Goal: Check status: Check status

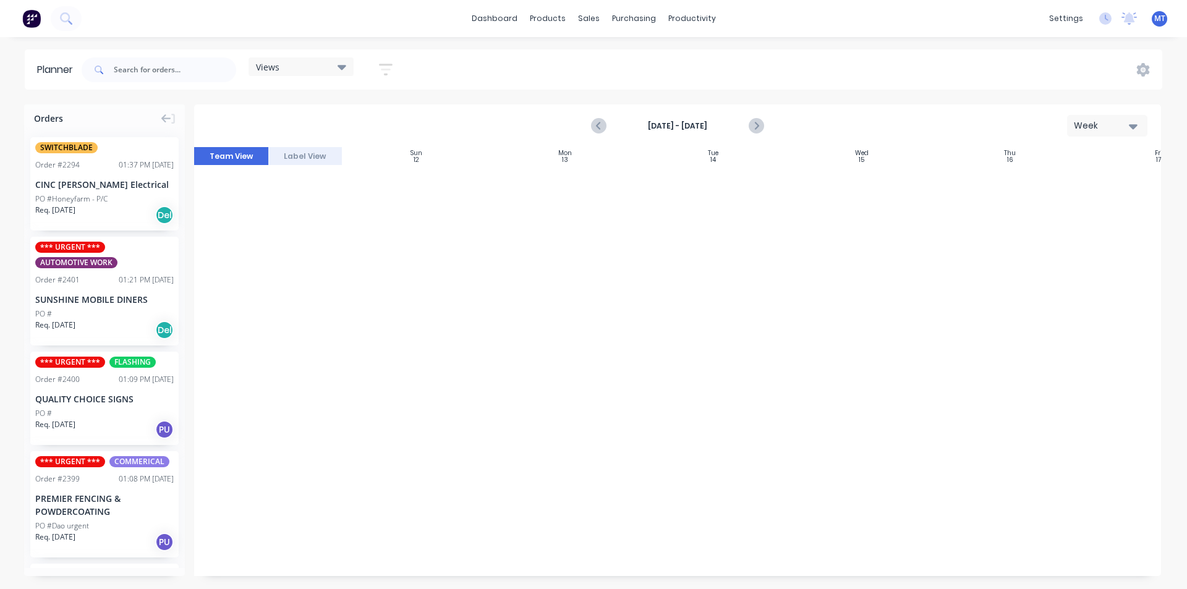
scroll to position [985, 20]
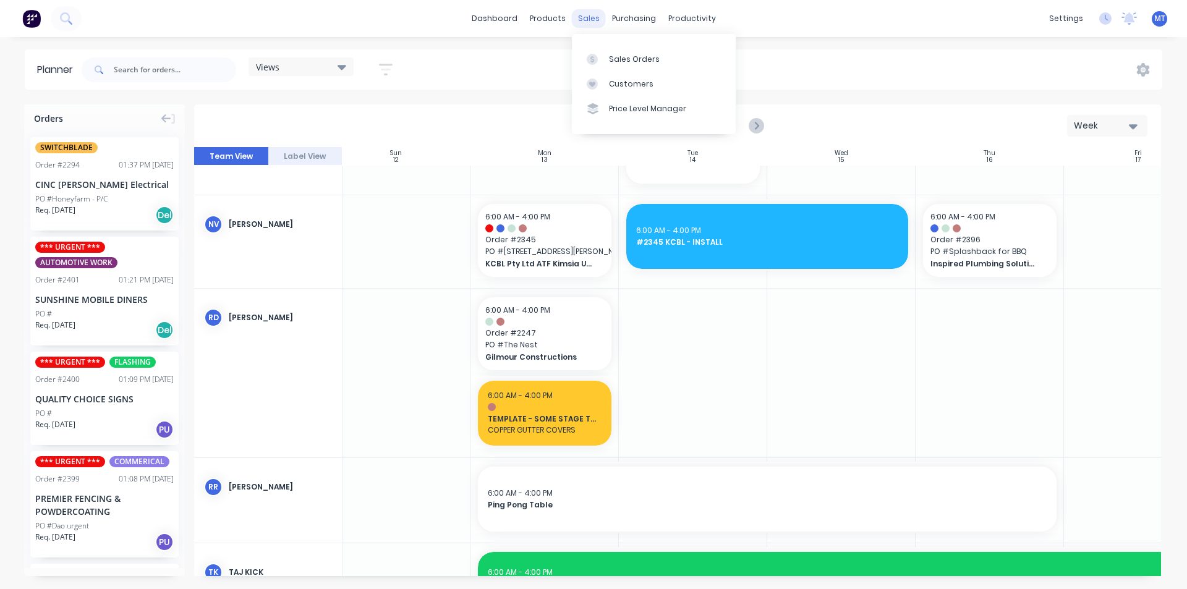
click at [592, 23] on div "sales" at bounding box center [589, 18] width 34 height 19
click at [617, 58] on div "Sales Orders" at bounding box center [634, 59] width 51 height 11
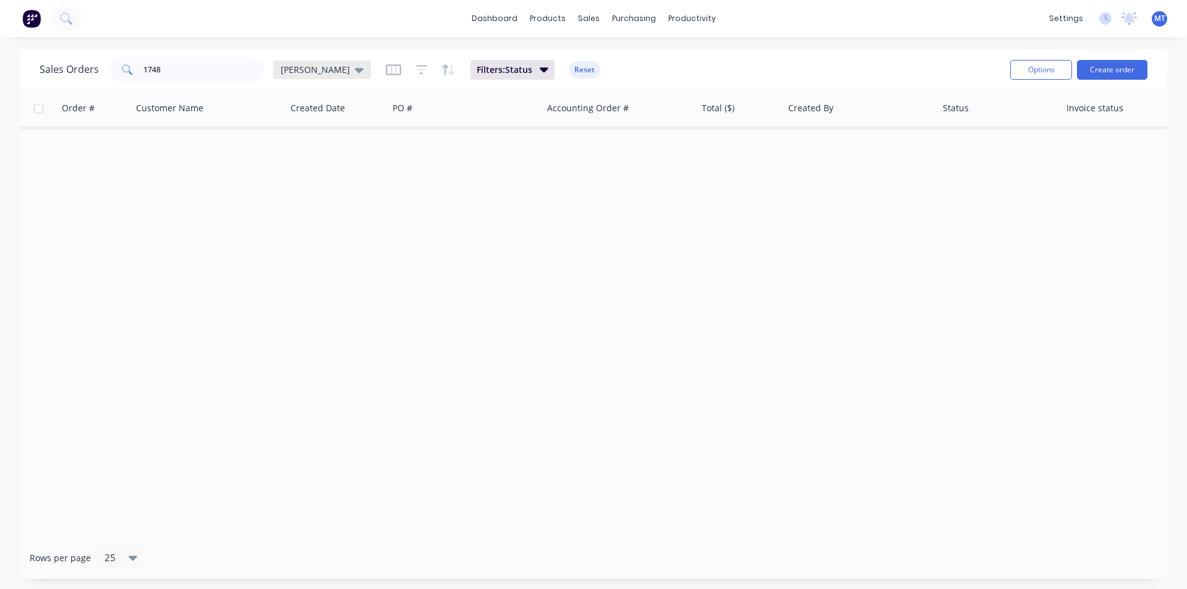
click at [324, 72] on div "[PERSON_NAME]" at bounding box center [322, 70] width 98 height 19
click at [305, 173] on button "None" at bounding box center [347, 175] width 141 height 14
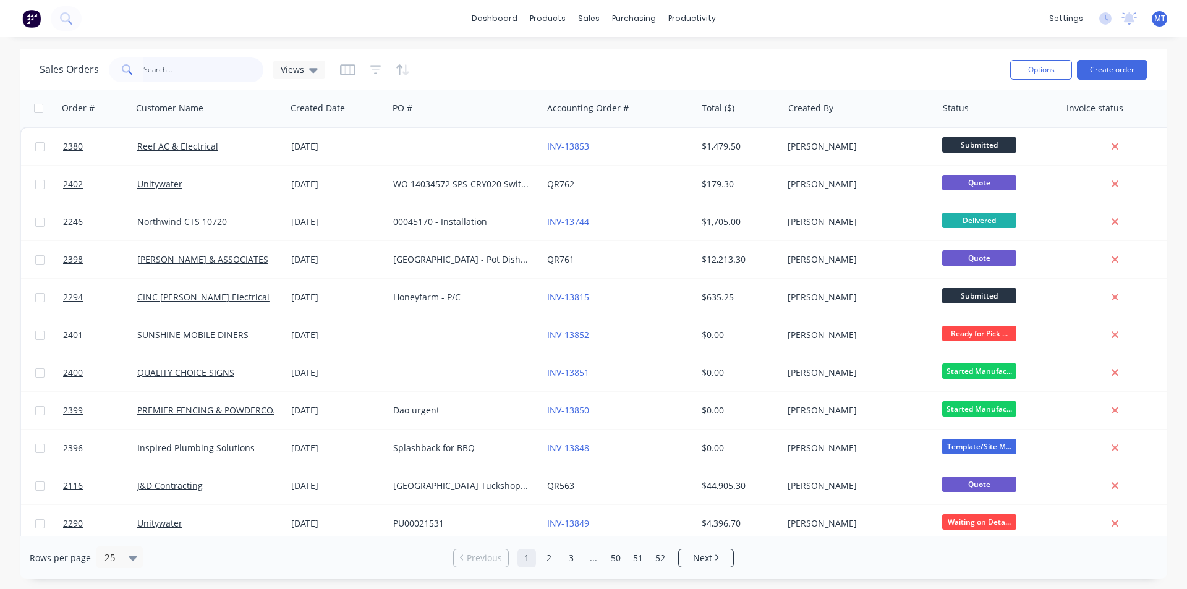
click at [169, 71] on input "1748" at bounding box center [203, 69] width 121 height 25
type input "1"
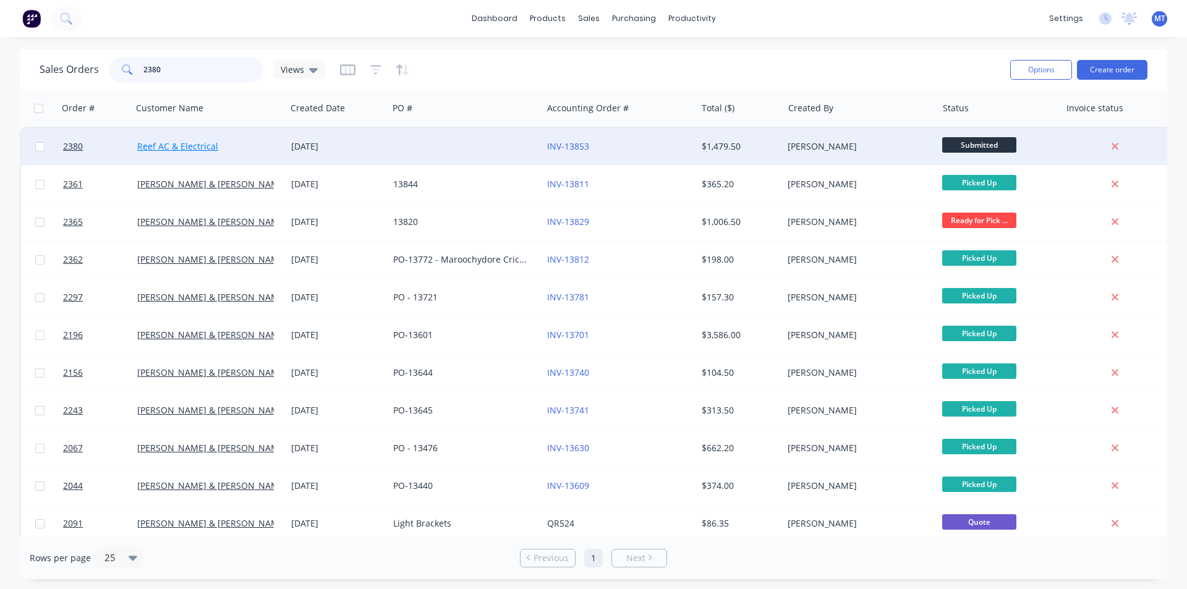
type input "2380"
click at [200, 150] on link "Reef AC & Electrical" at bounding box center [177, 146] width 81 height 12
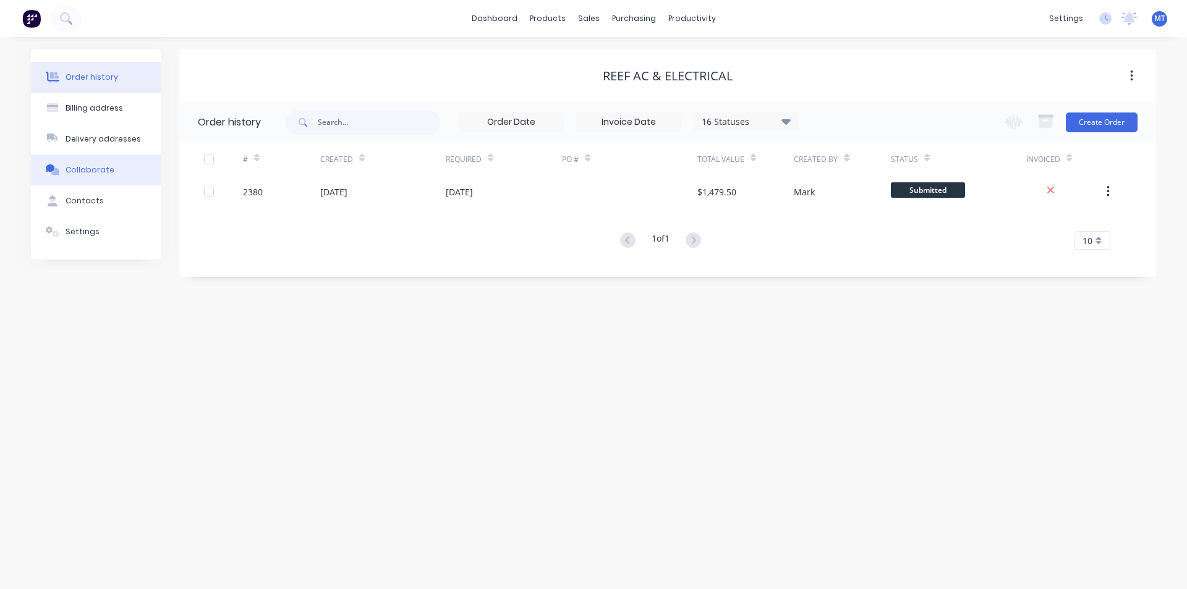
click at [104, 171] on div "Collaborate" at bounding box center [90, 169] width 49 height 11
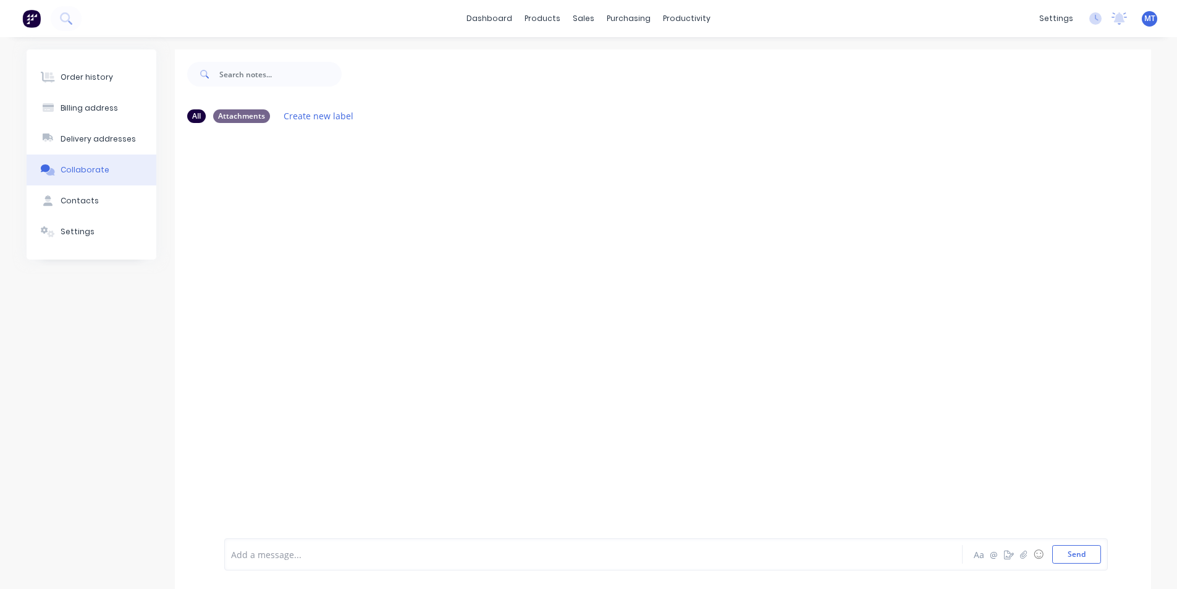
click at [77, 174] on div "Collaborate" at bounding box center [85, 169] width 49 height 11
click at [90, 82] on div "Order history" at bounding box center [87, 77] width 53 height 11
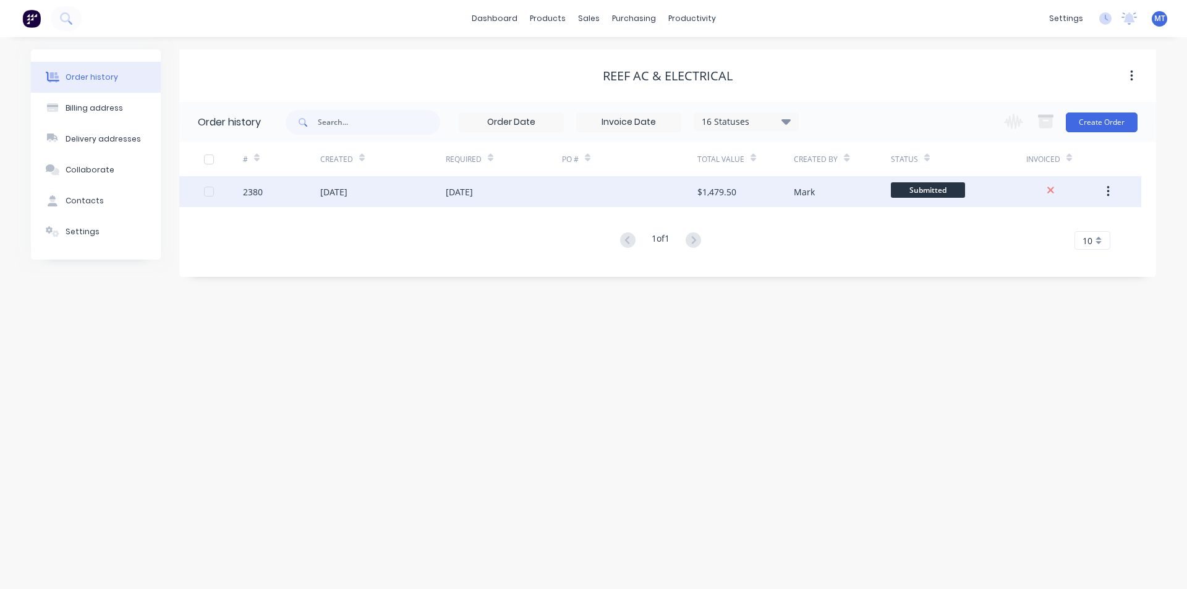
click at [250, 195] on div "2380" at bounding box center [253, 191] width 20 height 13
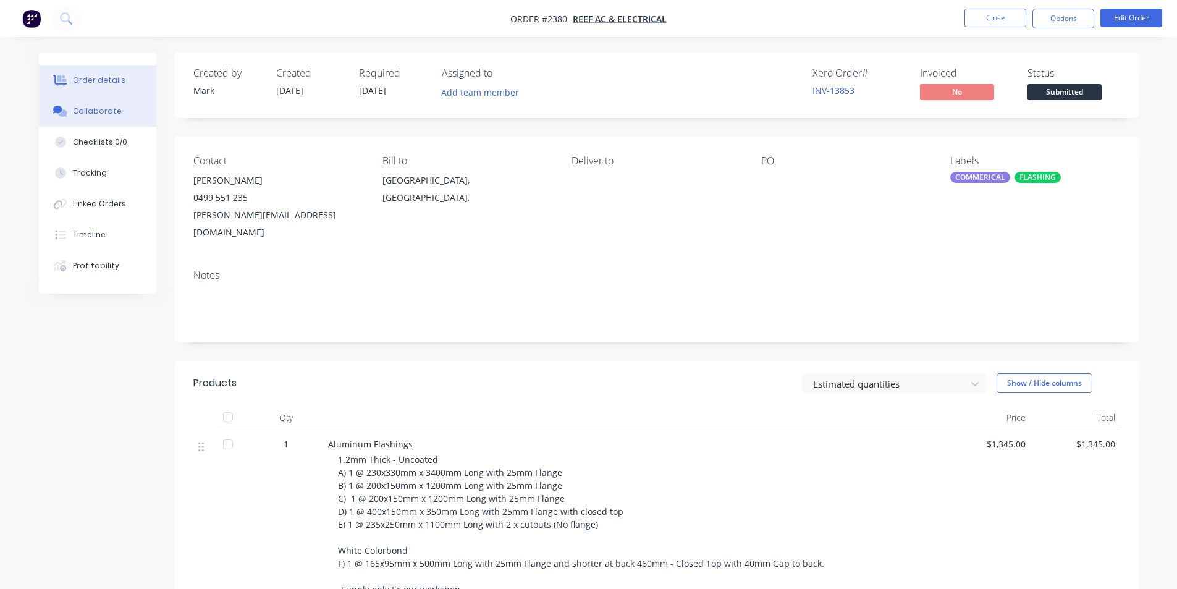
click at [101, 112] on div "Collaborate" at bounding box center [97, 111] width 49 height 11
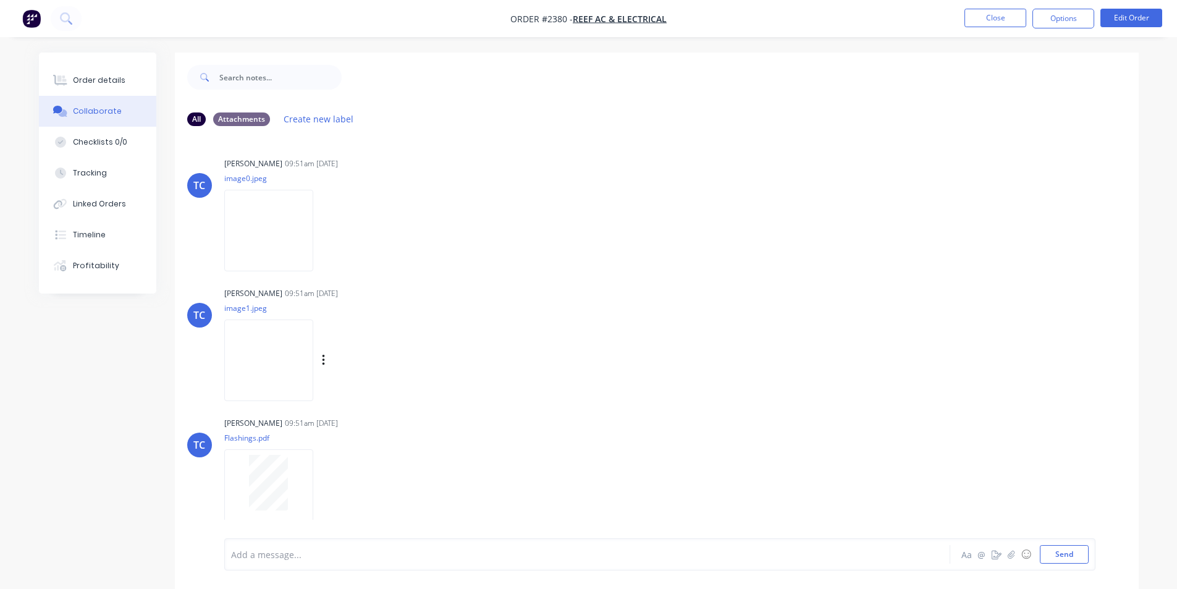
click at [297, 373] on img at bounding box center [268, 360] width 89 height 81
click at [1001, 23] on button "Close" at bounding box center [996, 18] width 62 height 19
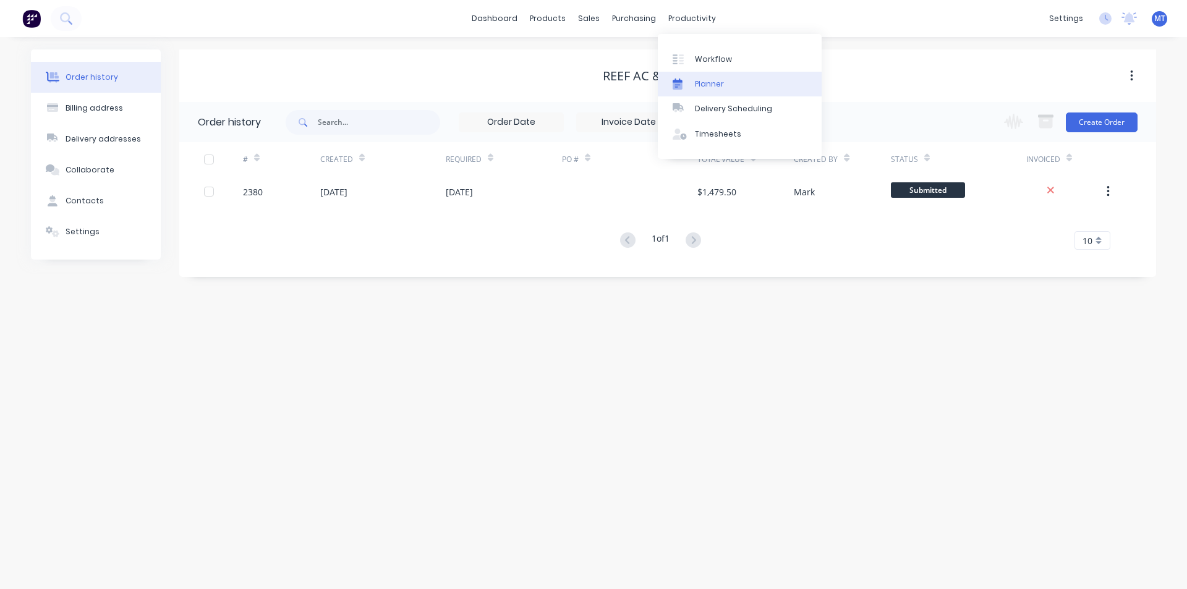
click at [728, 86] on link "Planner" at bounding box center [740, 84] width 164 height 25
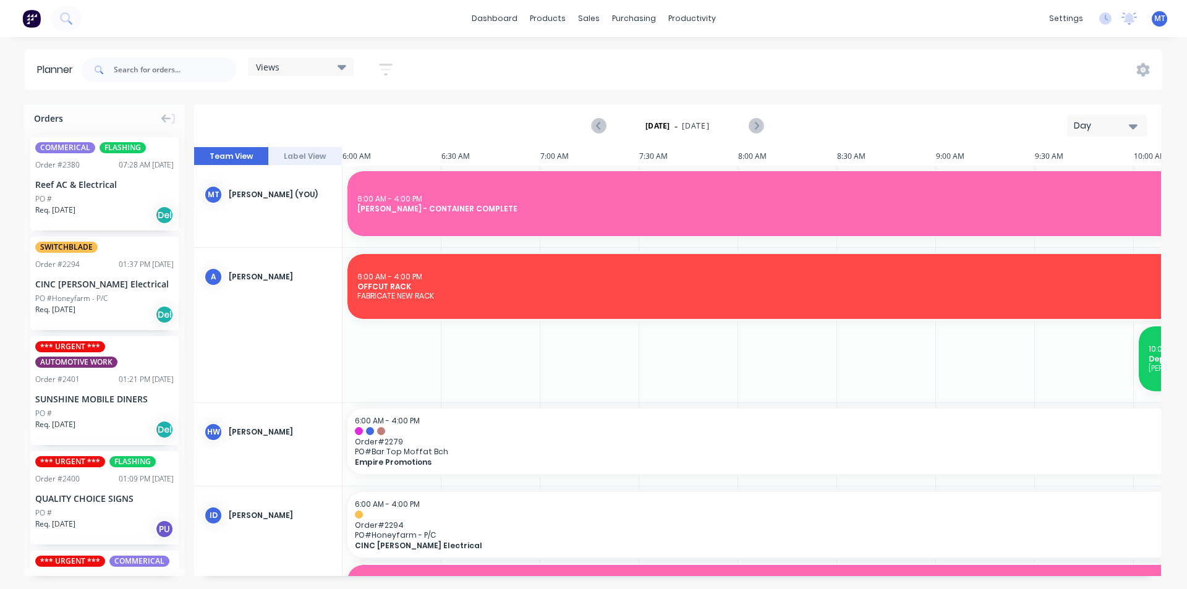
scroll to position [0, 198]
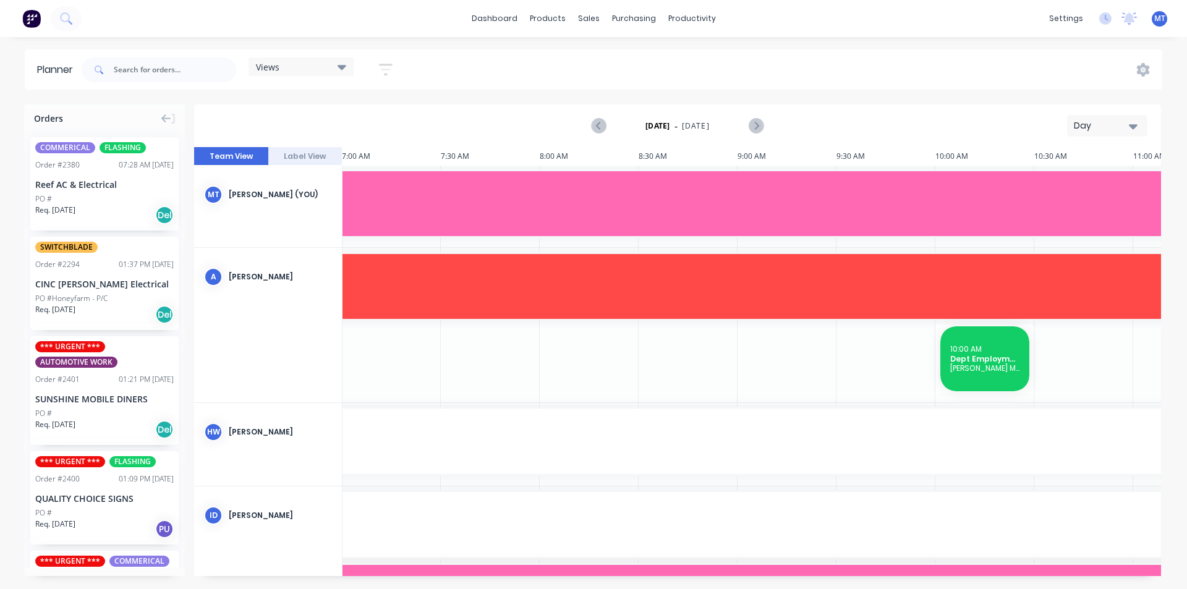
click at [1135, 128] on icon "button" at bounding box center [1133, 126] width 9 height 14
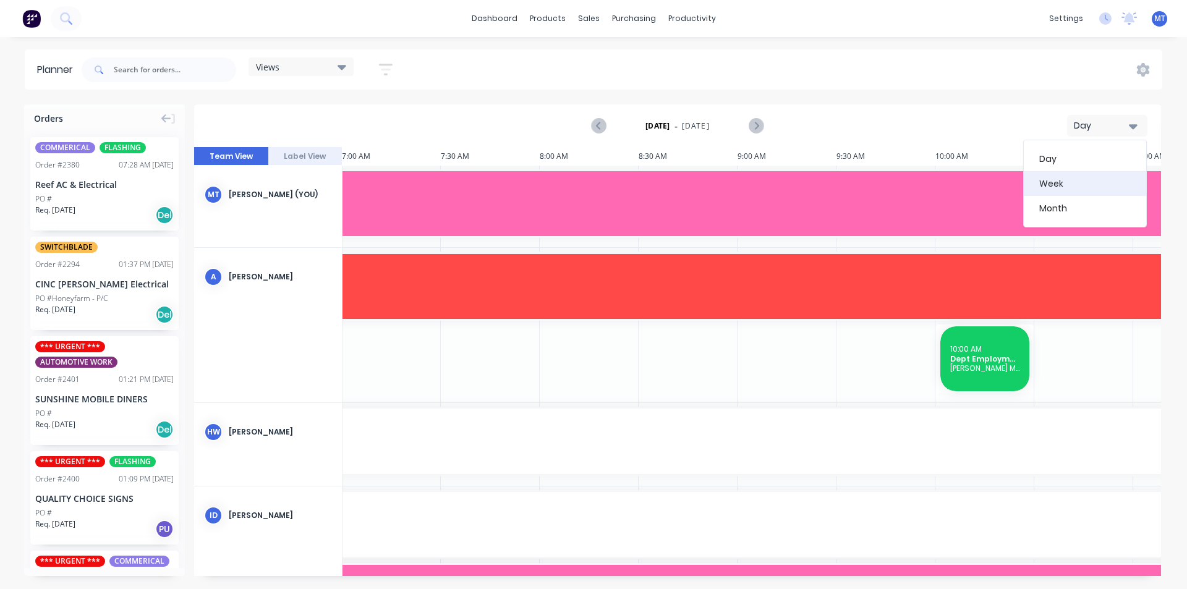
click at [1104, 192] on div "Week" at bounding box center [1084, 183] width 122 height 25
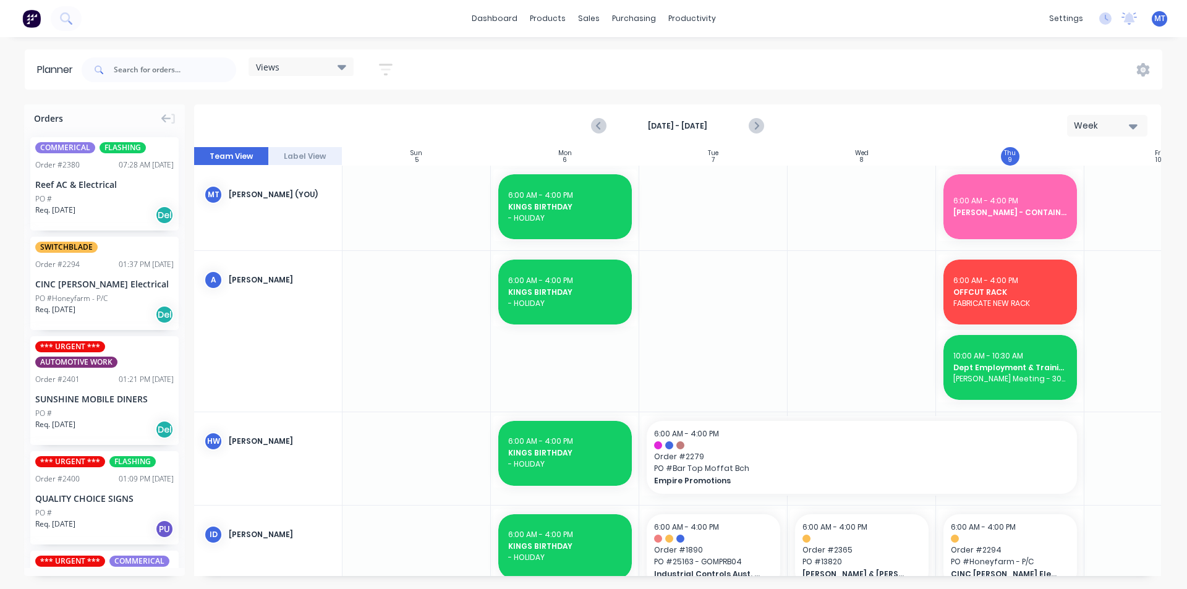
scroll to position [0, 1]
click at [612, 56] on div "Sales Orders" at bounding box center [634, 59] width 51 height 11
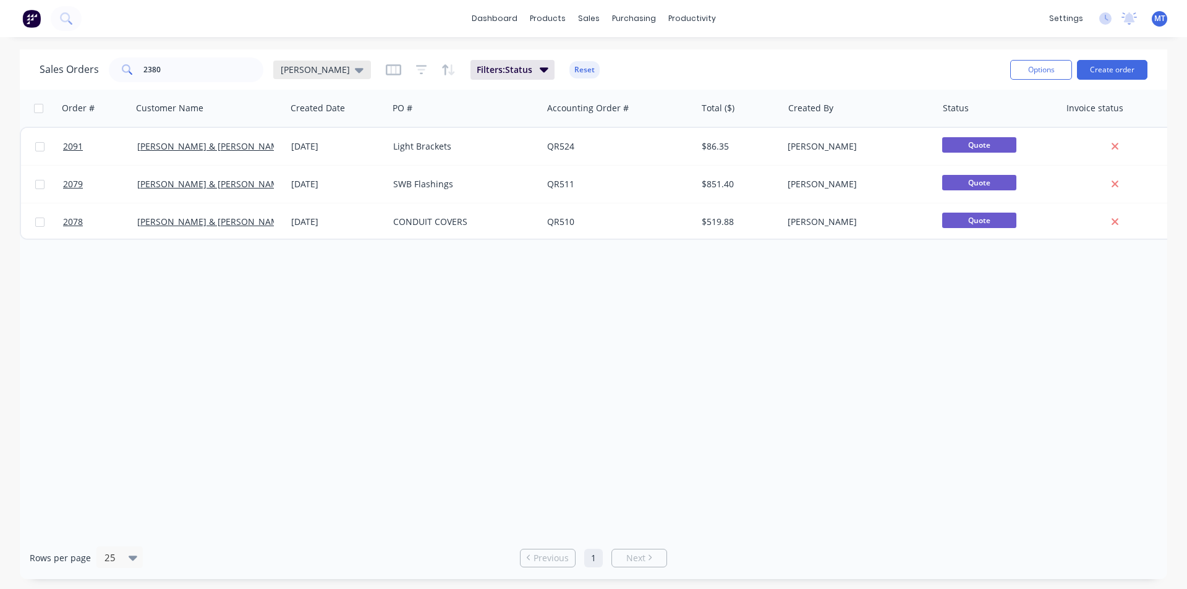
click at [355, 70] on icon at bounding box center [359, 70] width 9 height 5
click at [296, 172] on button "None" at bounding box center [347, 175] width 141 height 14
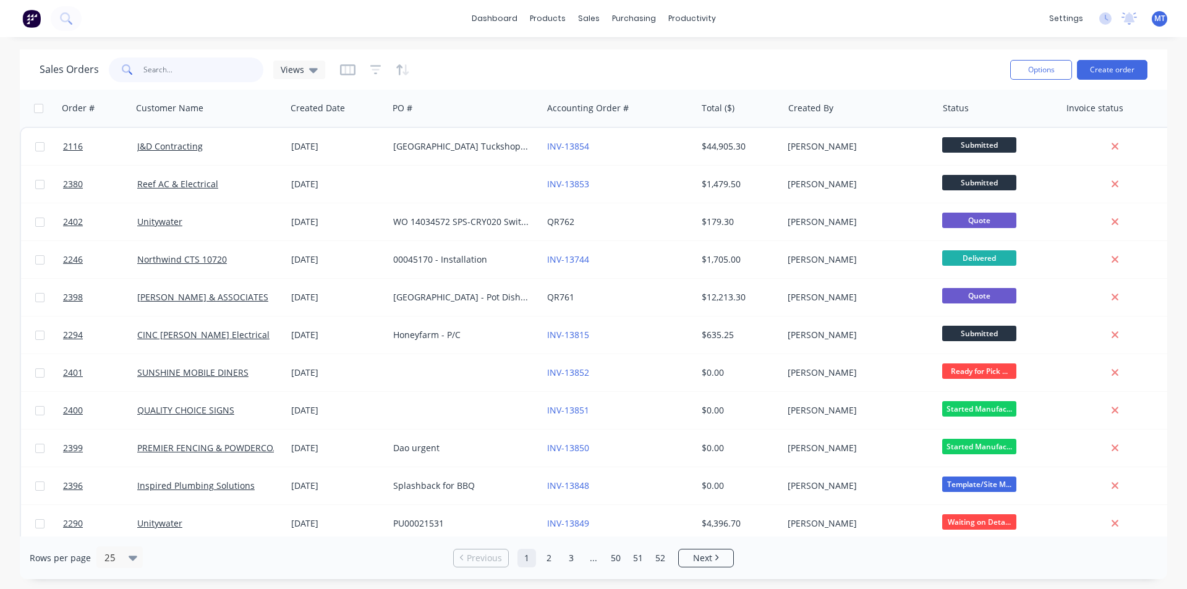
click at [179, 69] on input "2380" at bounding box center [203, 69] width 121 height 25
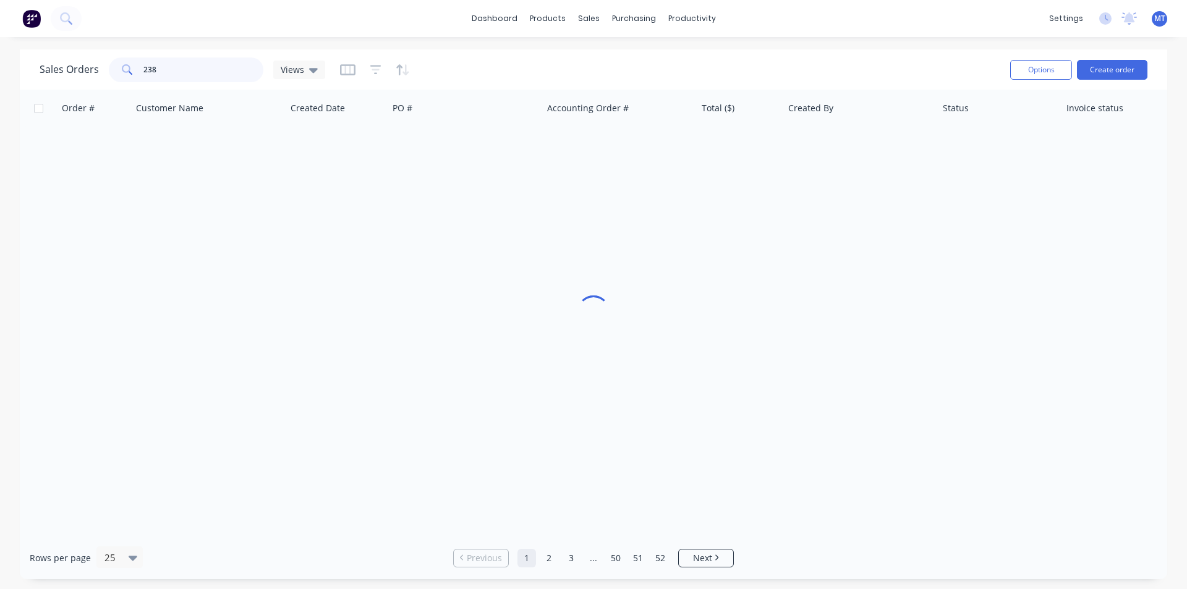
type input "2380"
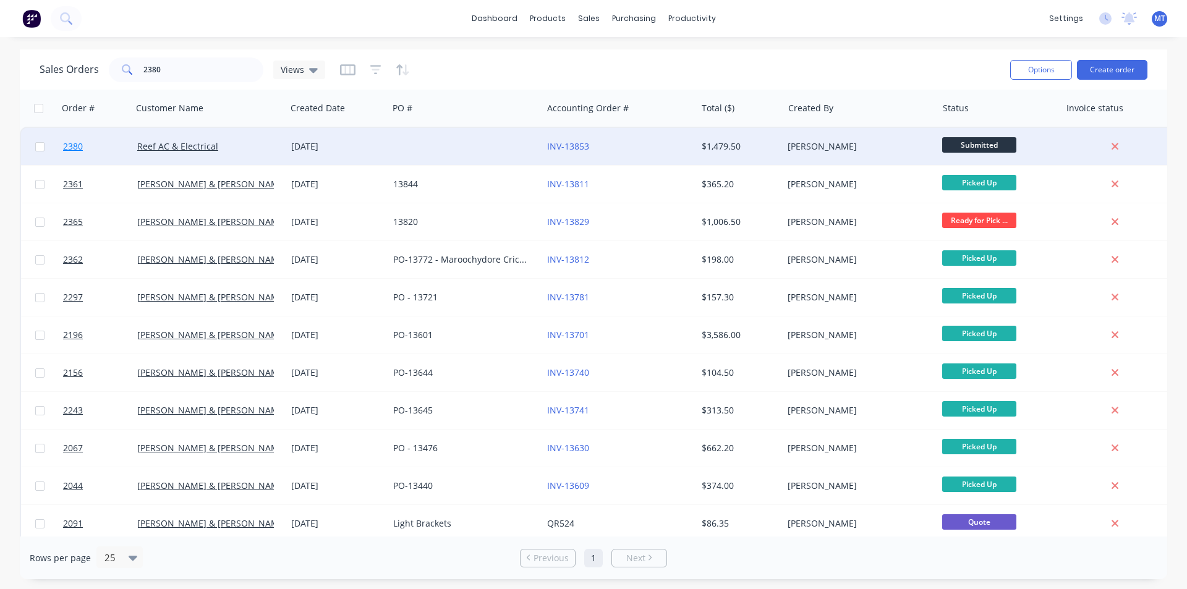
click at [69, 146] on span "2380" at bounding box center [73, 146] width 20 height 12
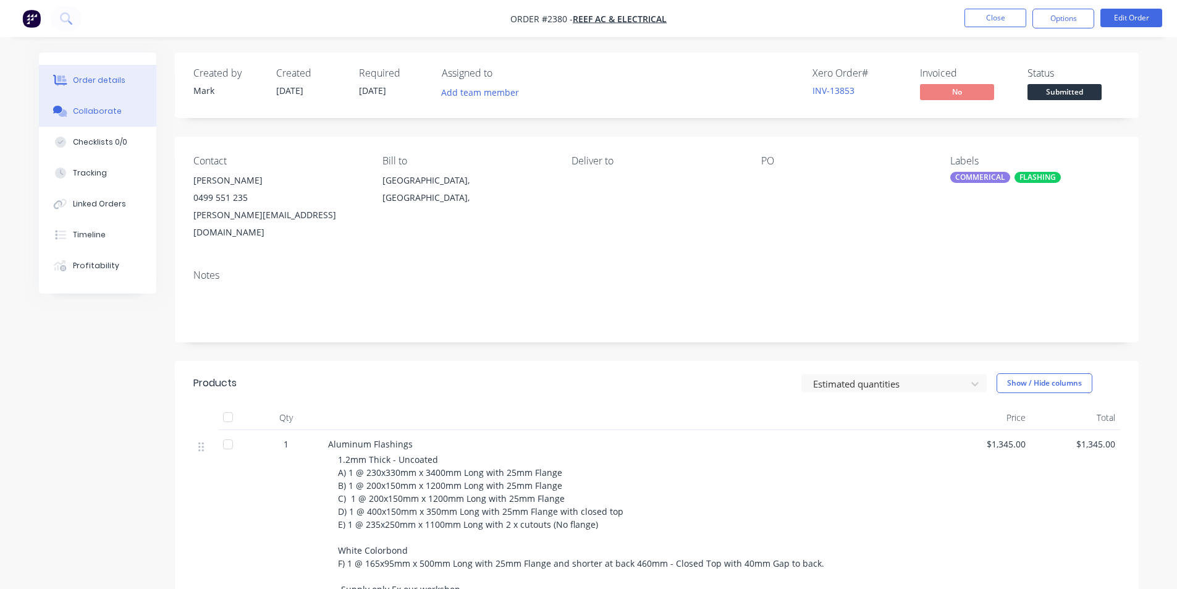
click at [94, 111] on div "Collaborate" at bounding box center [97, 111] width 49 height 11
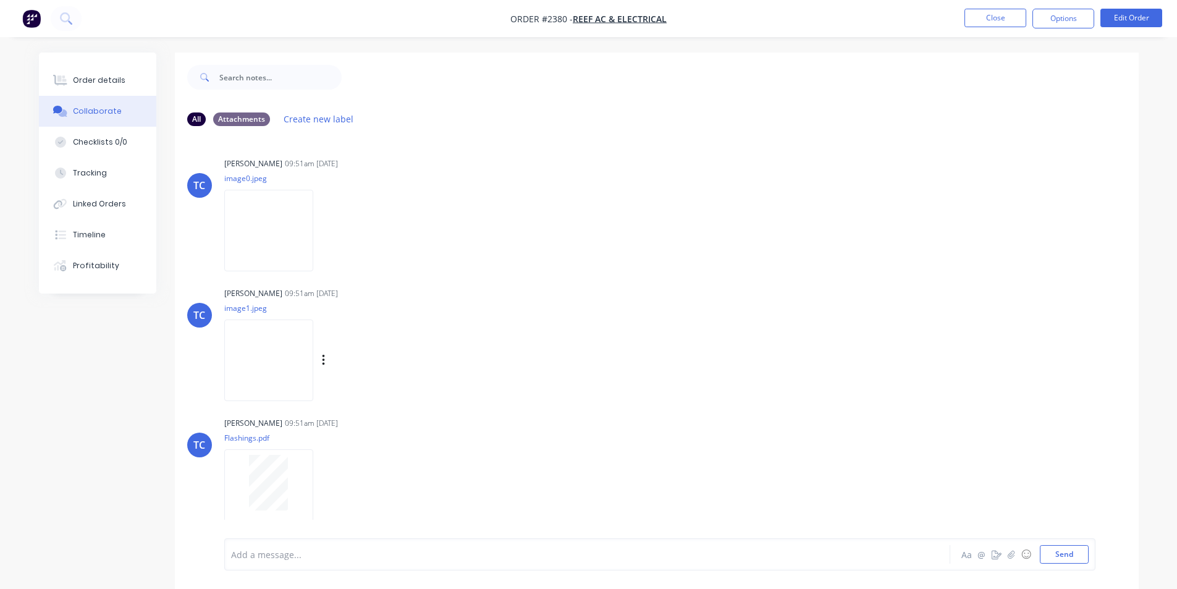
click at [303, 356] on img at bounding box center [268, 360] width 89 height 81
click at [983, 20] on button "Close" at bounding box center [996, 18] width 62 height 19
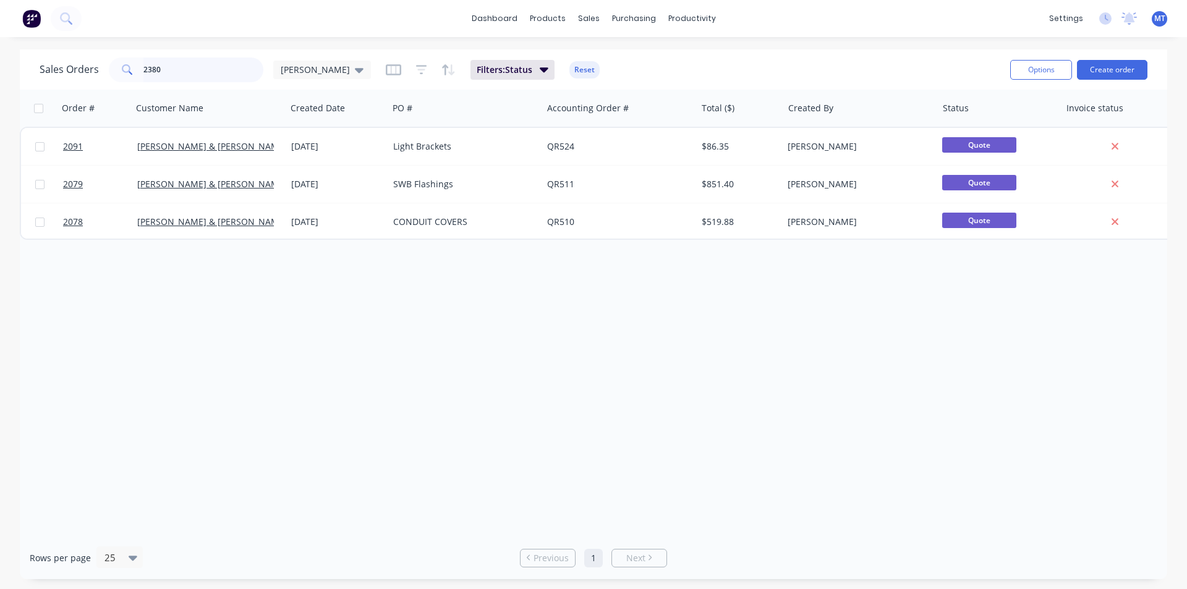
click at [206, 74] on input "2380" at bounding box center [203, 69] width 121 height 25
type input "2"
